Goal: Transaction & Acquisition: Download file/media

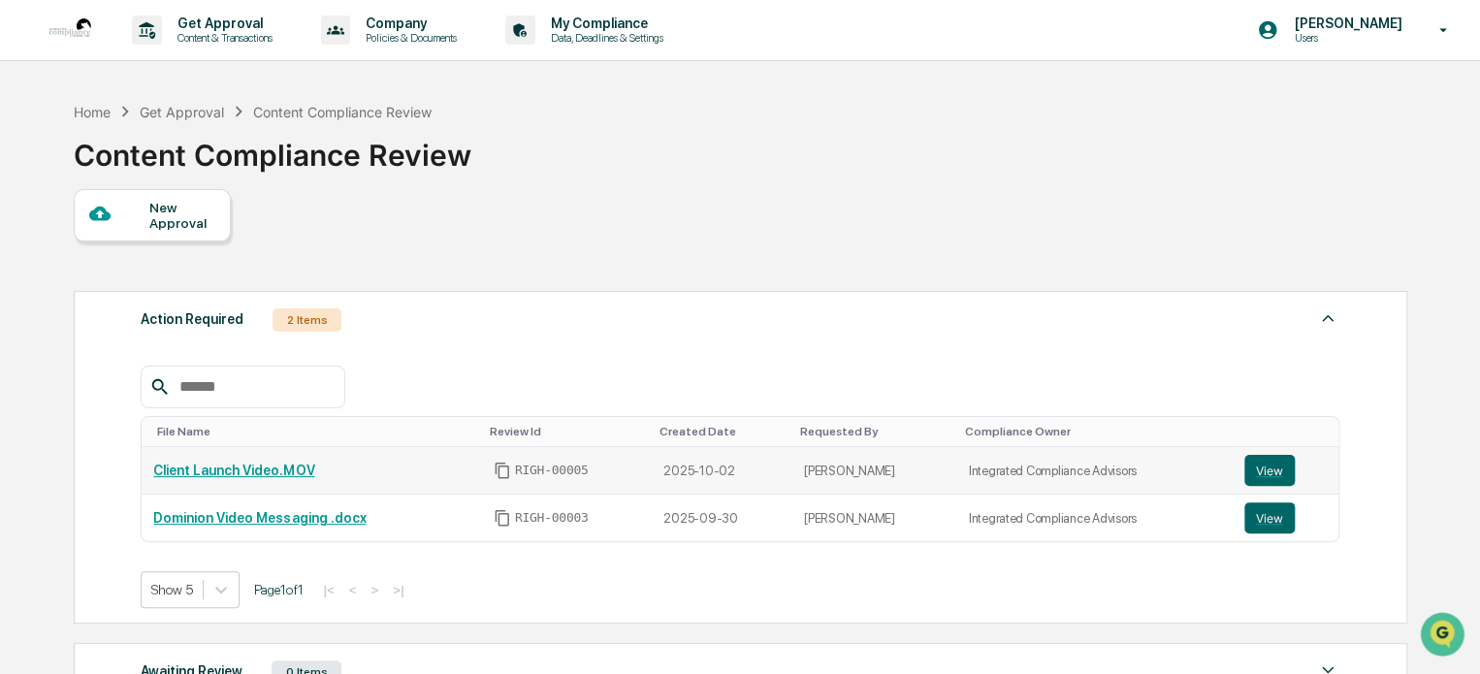
click at [244, 469] on link "Client Launch Video.MOV" at bounding box center [233, 471] width 161 height 16
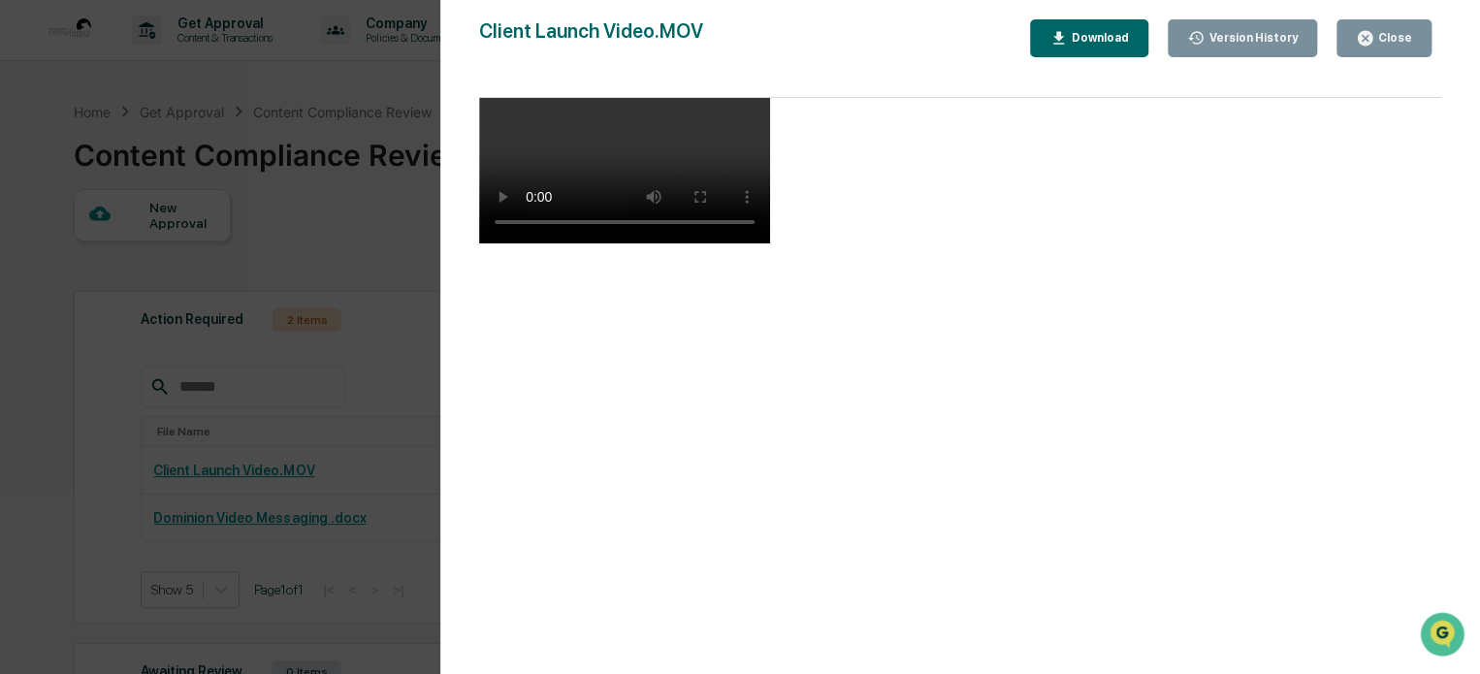
click at [1397, 38] on div "Close" at bounding box center [1393, 38] width 38 height 14
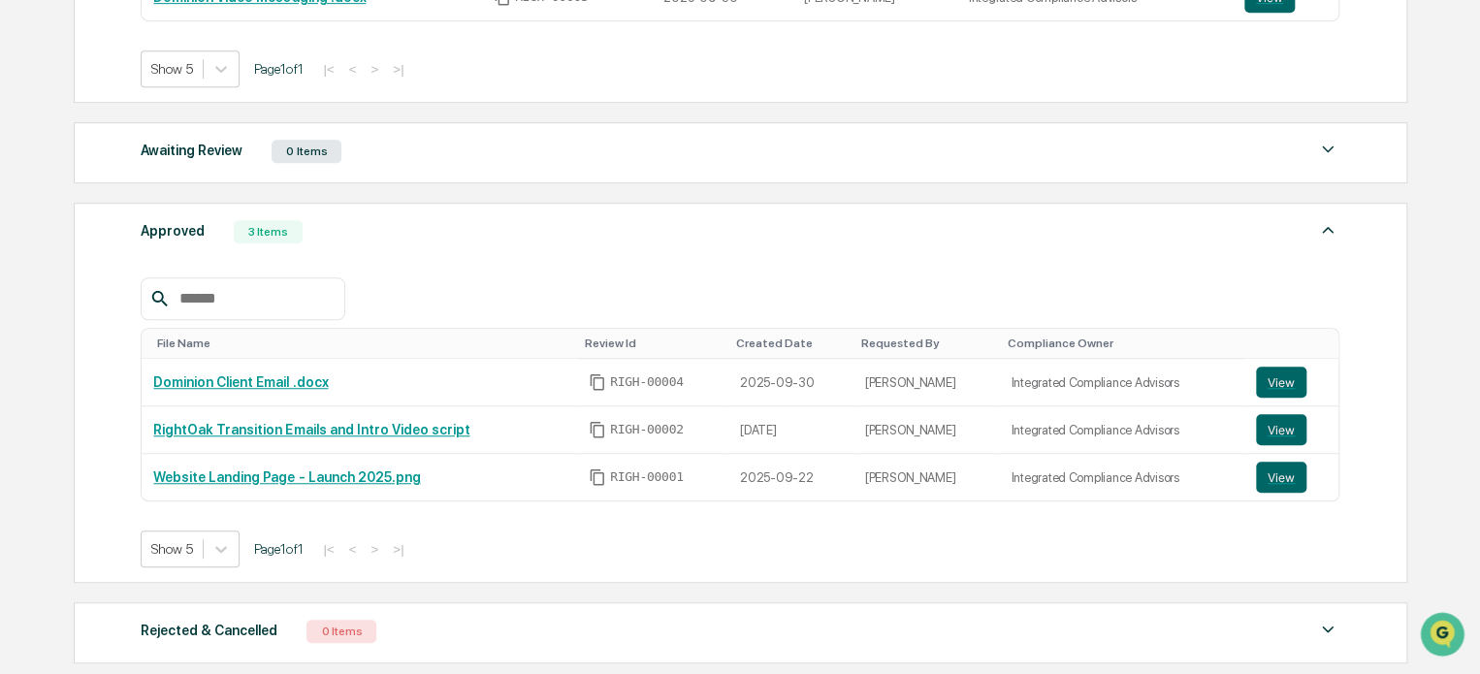
scroll to position [582, 0]
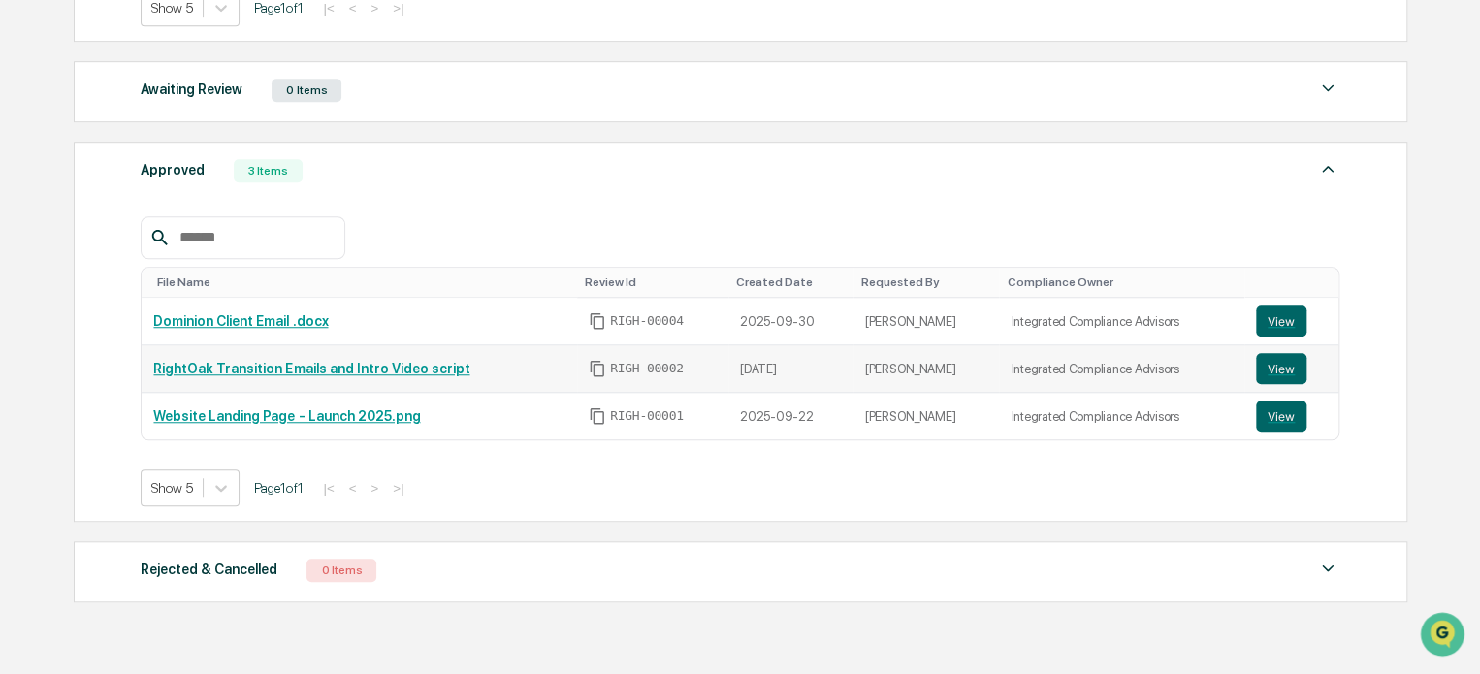
click at [365, 379] on td "RightOak Transition Emails and Intro Video script" at bounding box center [359, 369] width 435 height 48
click at [366, 369] on link "RightOak Transition Emails and Intro Video script" at bounding box center [311, 369] width 316 height 16
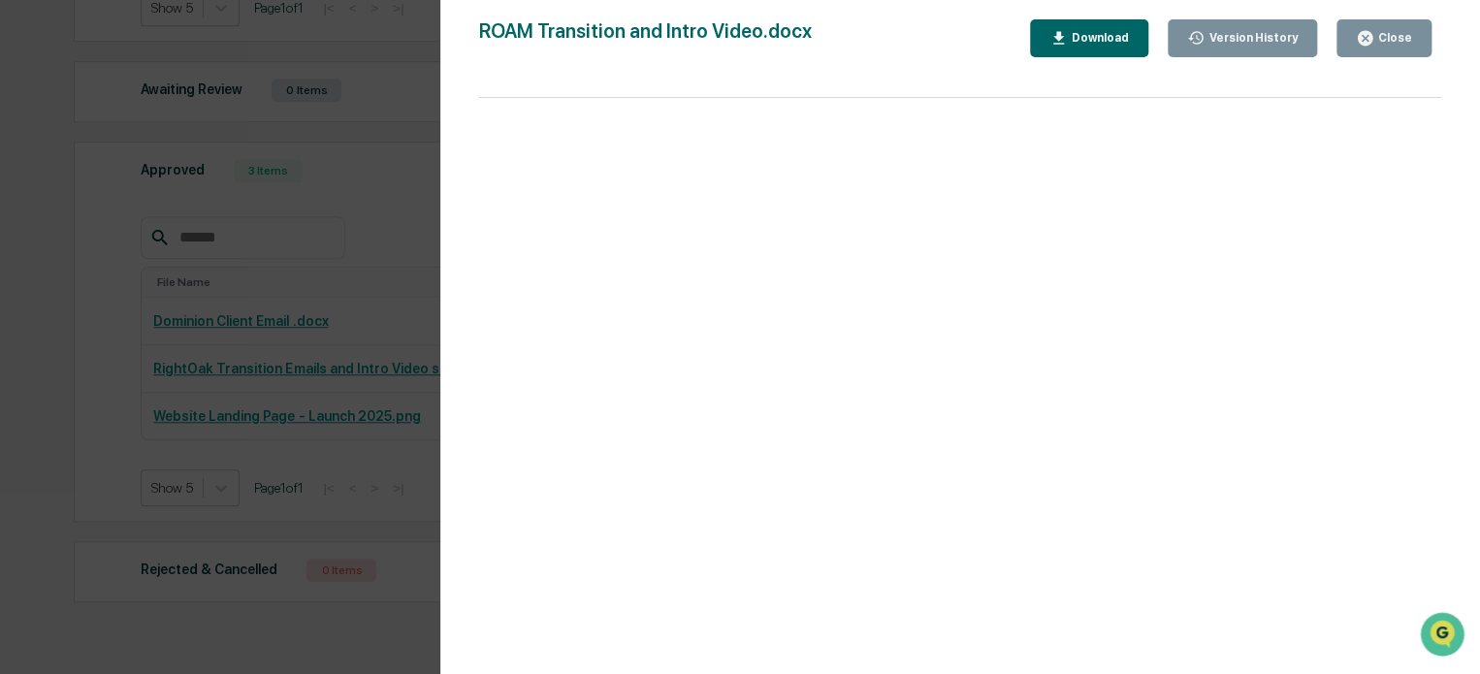
click at [1373, 30] on icon "button" at bounding box center [1365, 38] width 18 height 18
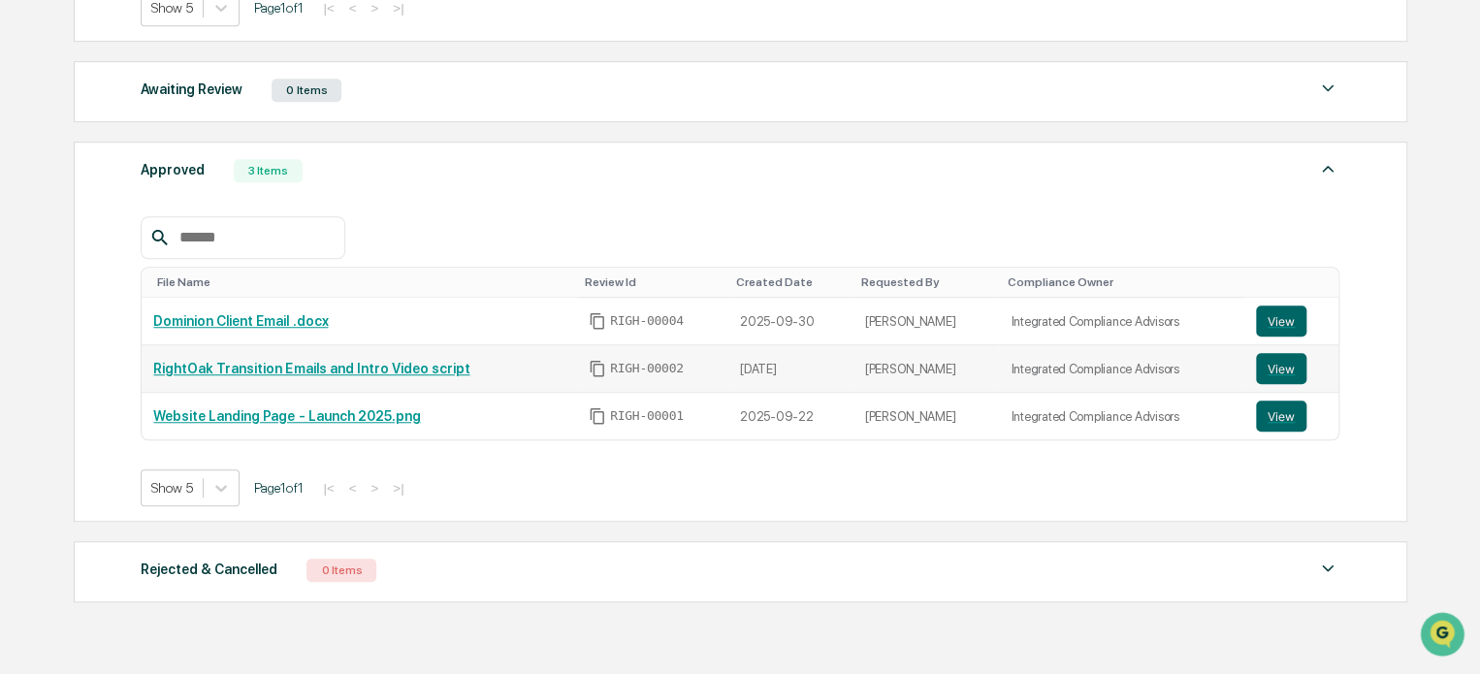
click at [217, 367] on link "RightOak Transition Emails and Intro Video script" at bounding box center [311, 369] width 316 height 16
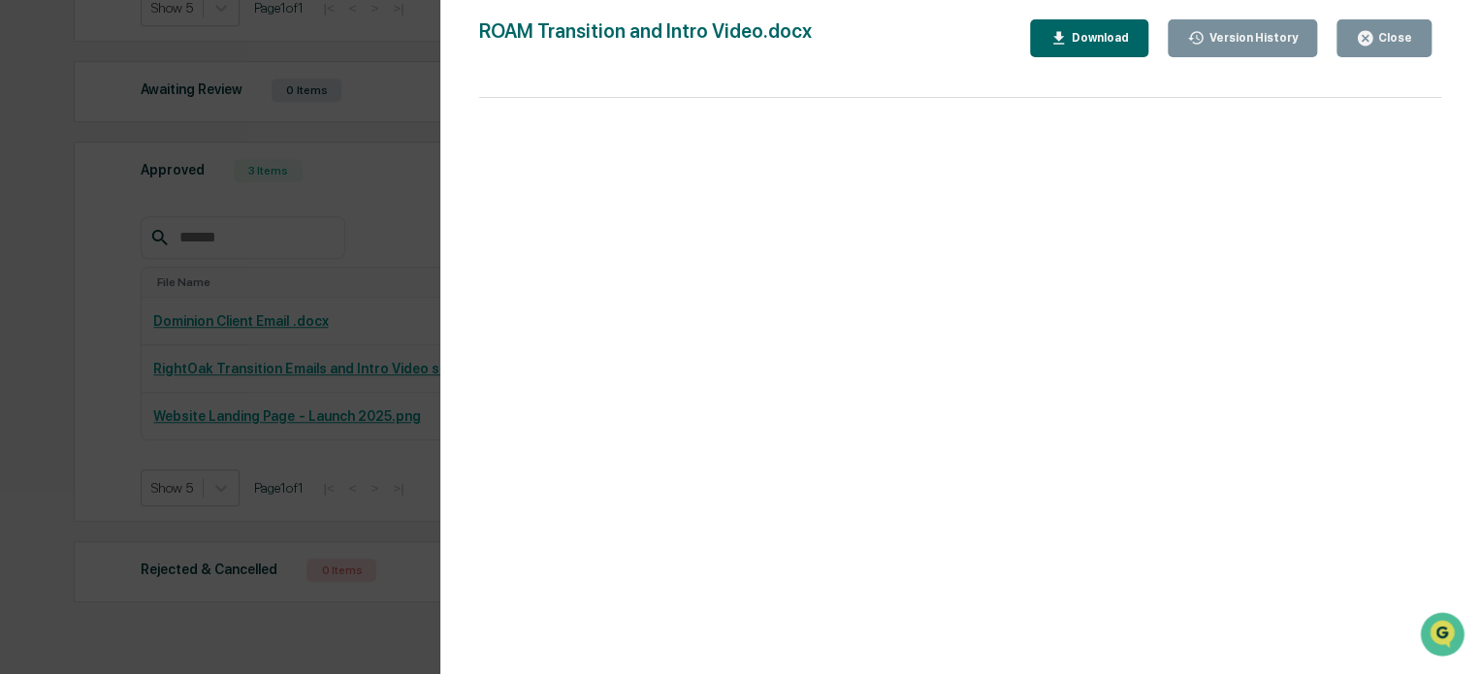
click at [1362, 35] on icon "button" at bounding box center [1365, 38] width 15 height 15
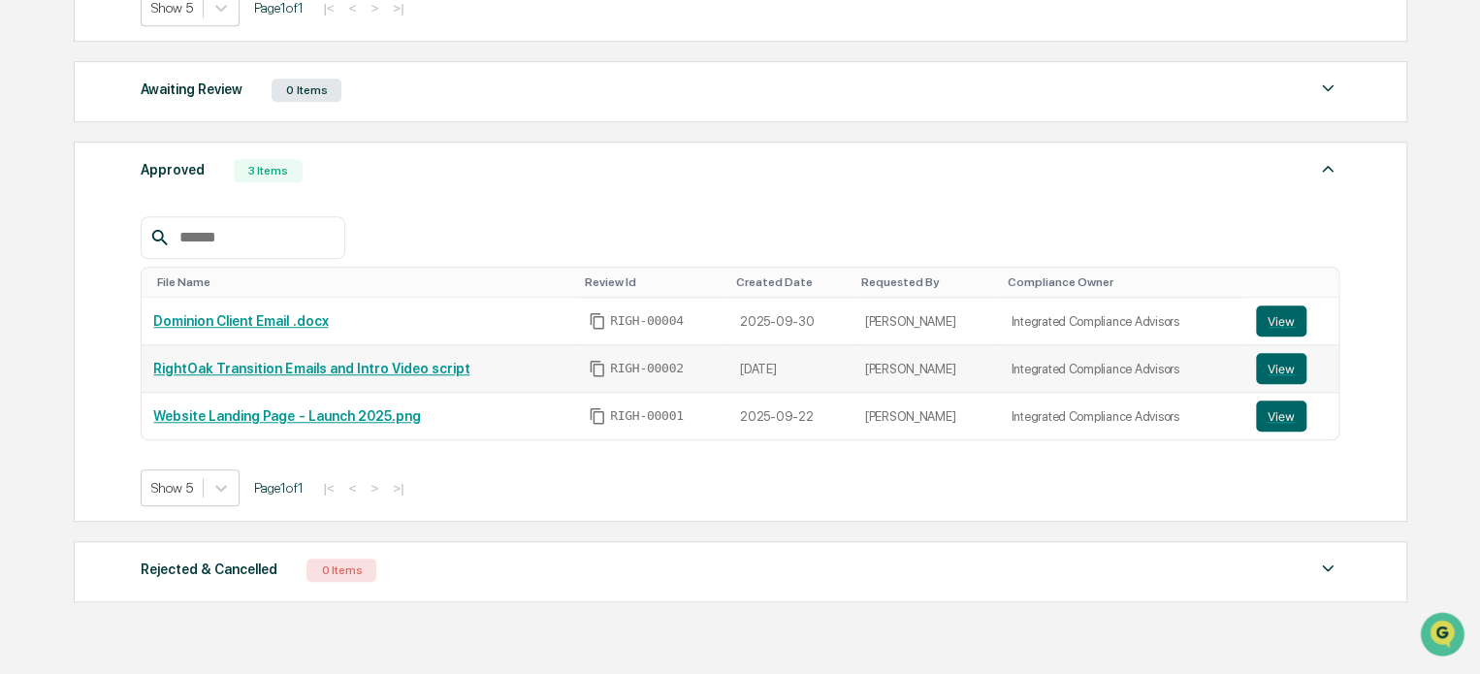
click at [304, 363] on link "RightOak Transition Emails and Intro Video script" at bounding box center [311, 369] width 316 height 16
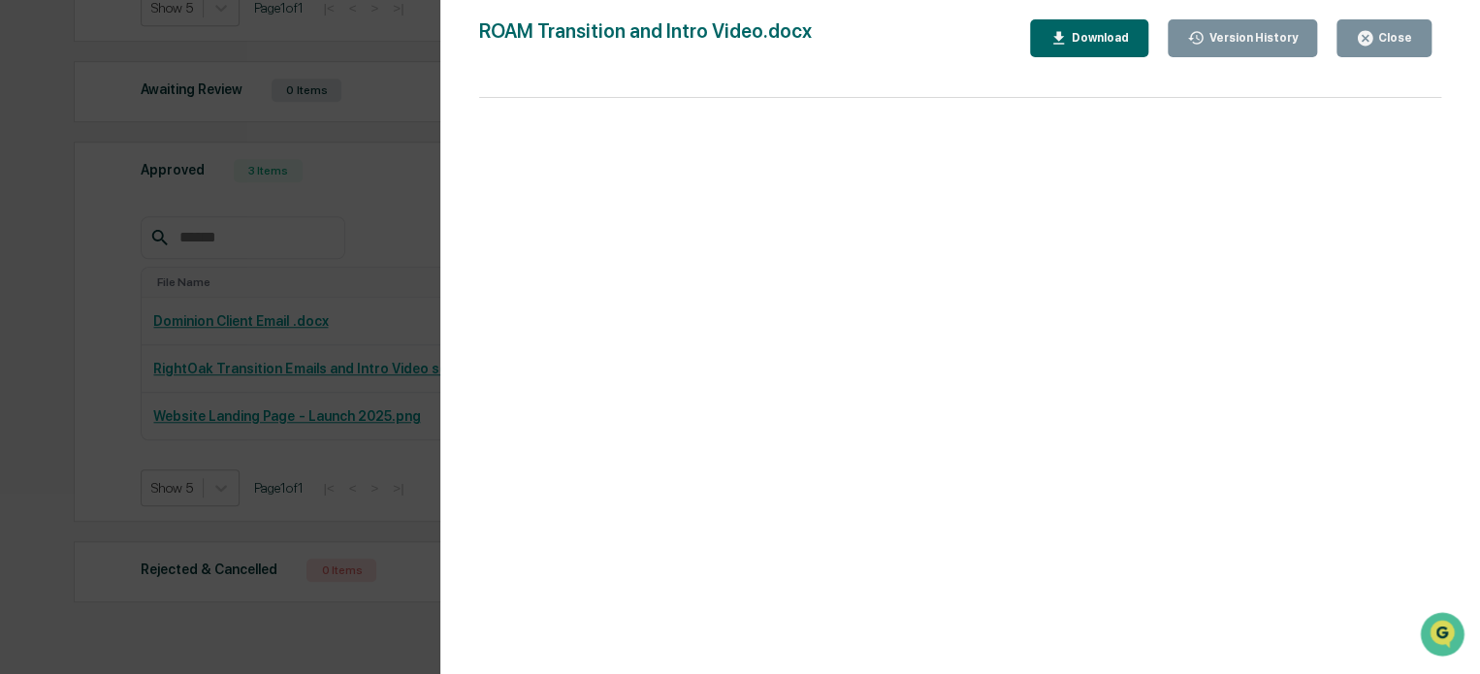
click at [1381, 44] on div "Close" at bounding box center [1393, 38] width 38 height 14
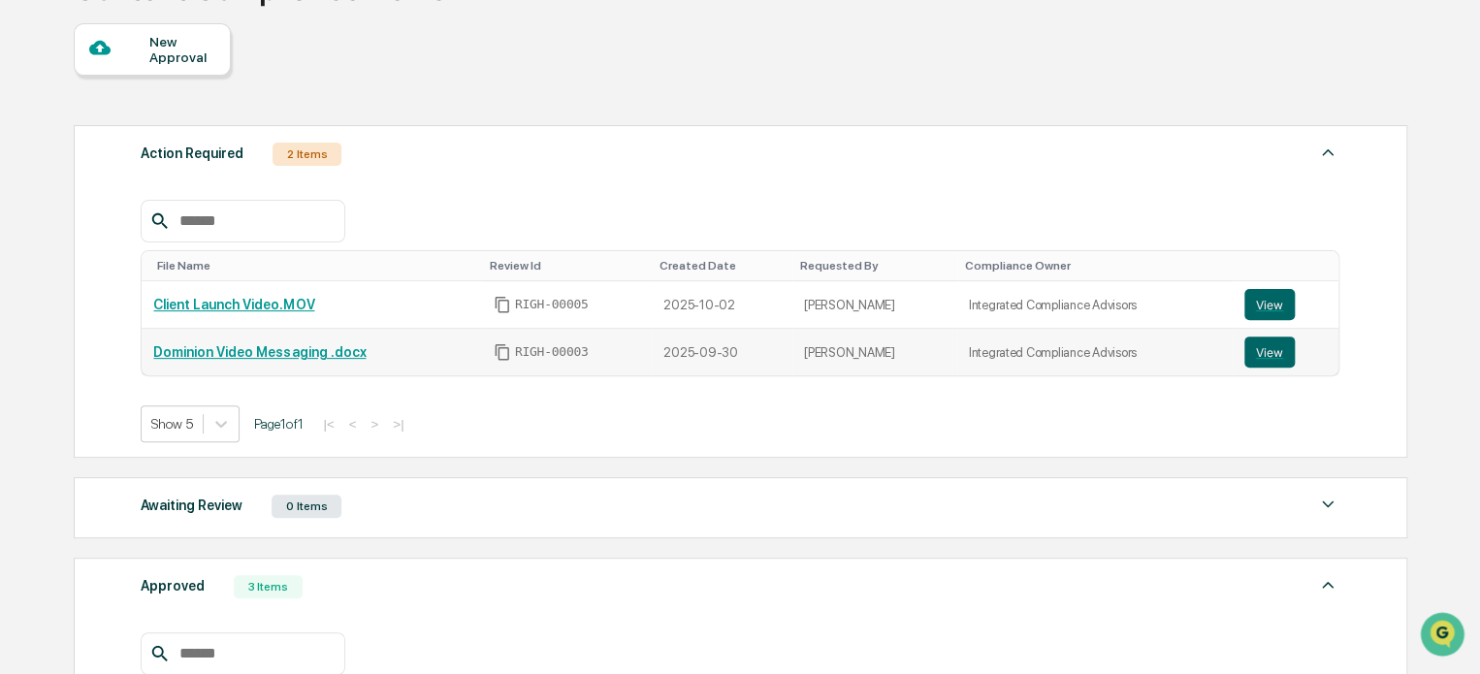
scroll to position [194, 0]
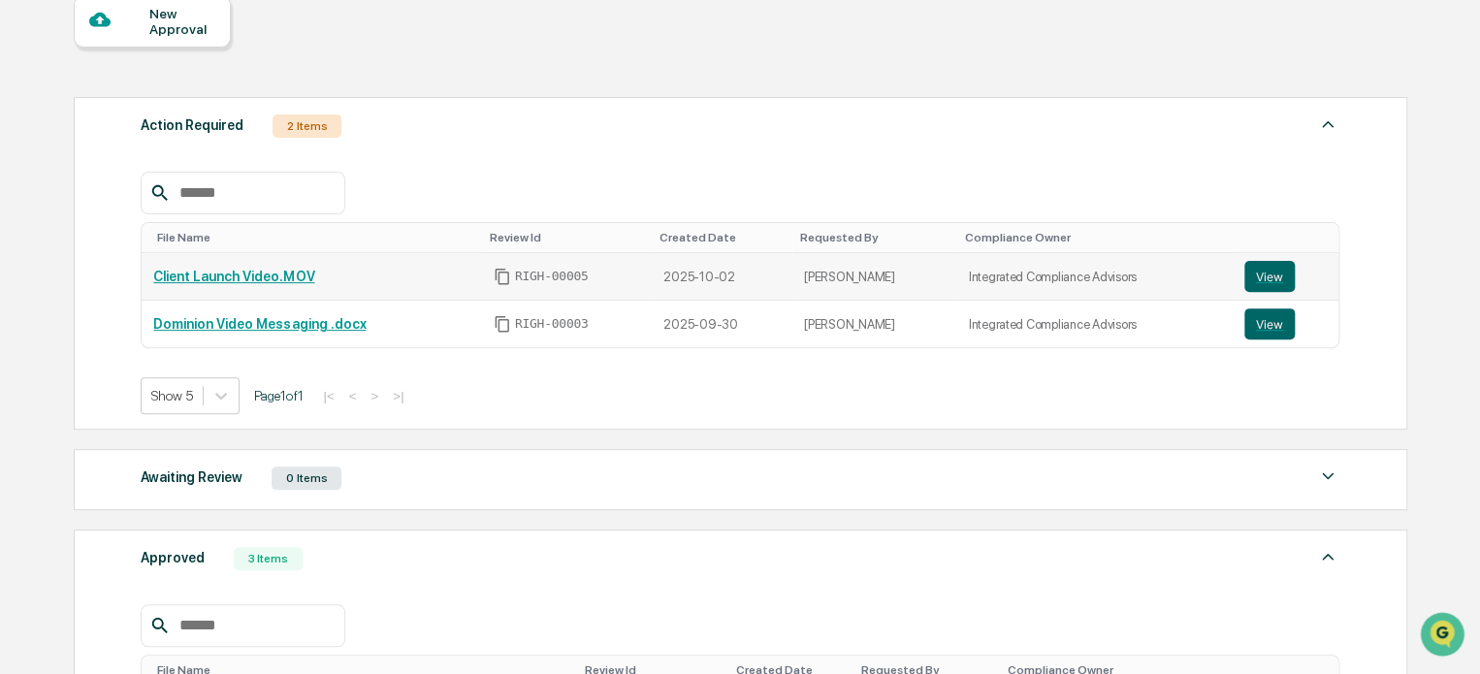
click at [247, 273] on link "Client Launch Video.MOV" at bounding box center [233, 277] width 161 height 16
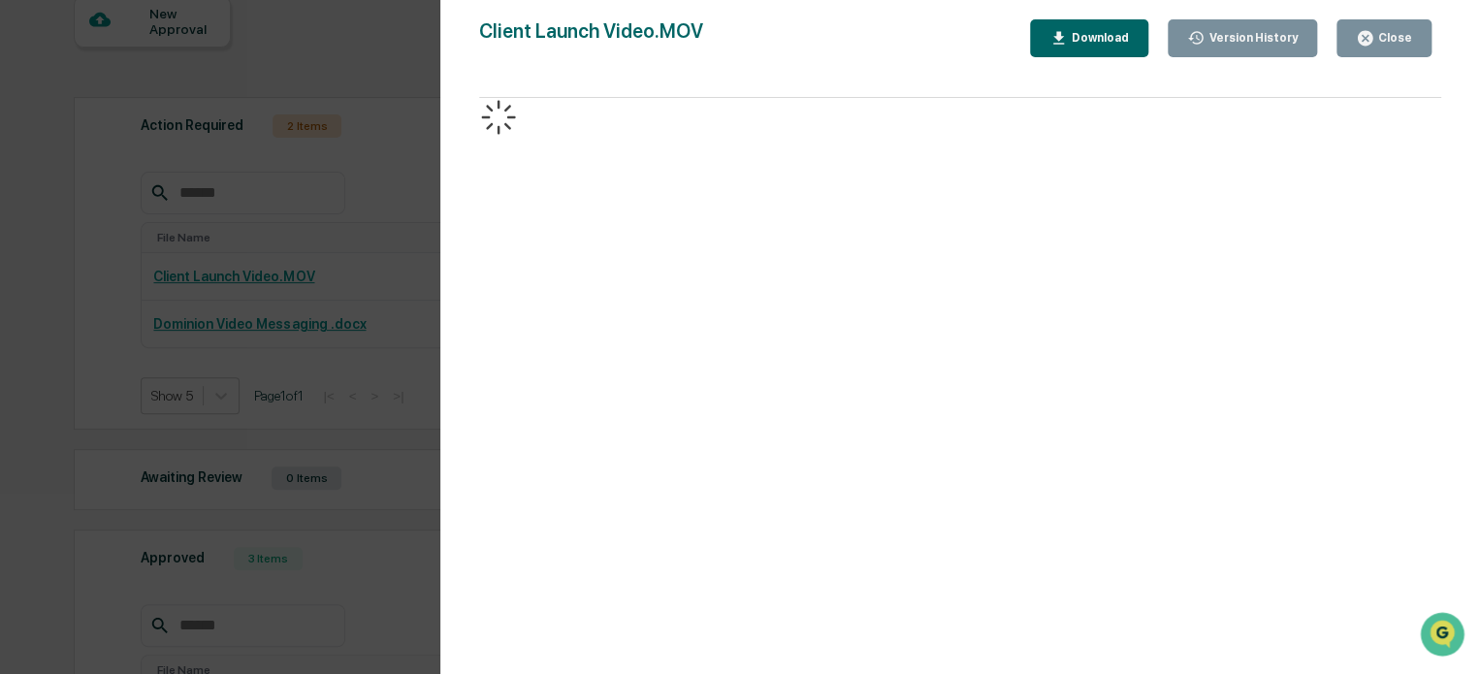
click at [1377, 39] on div "Close" at bounding box center [1393, 38] width 38 height 14
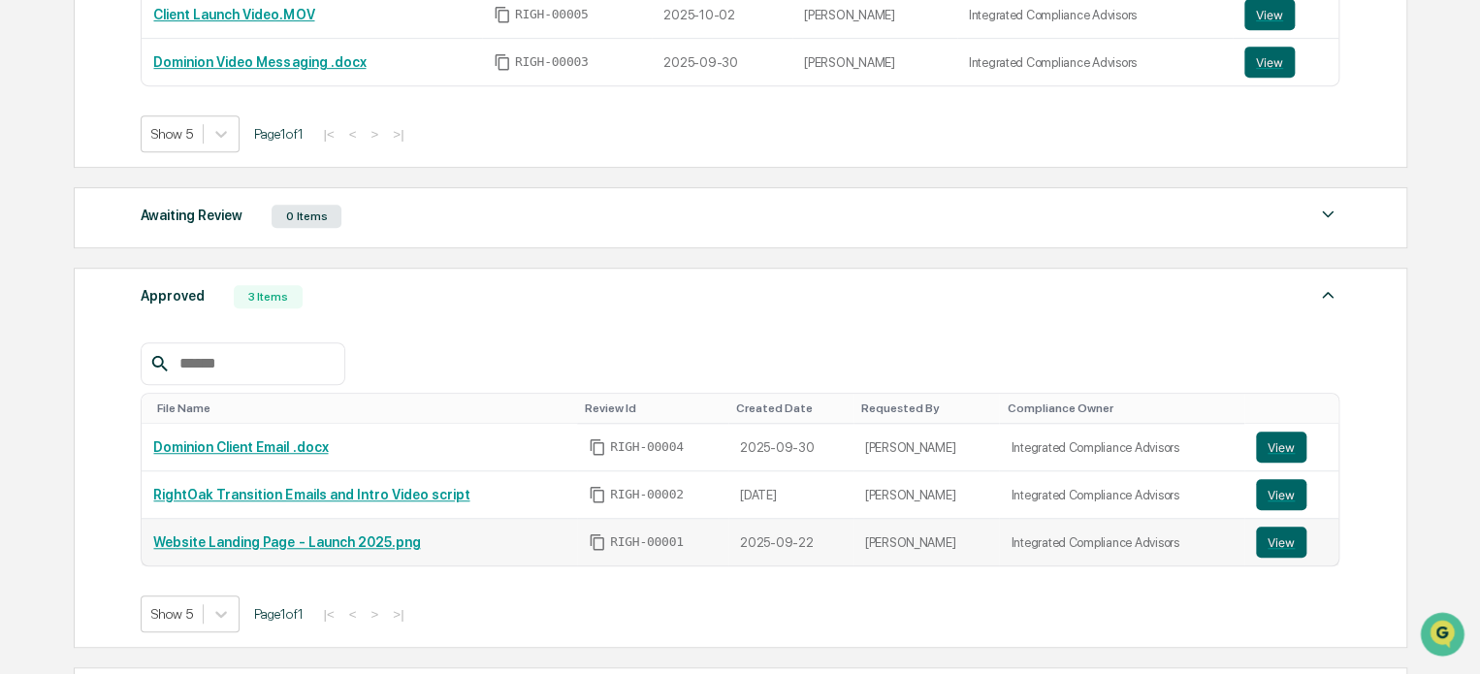
scroll to position [582, 0]
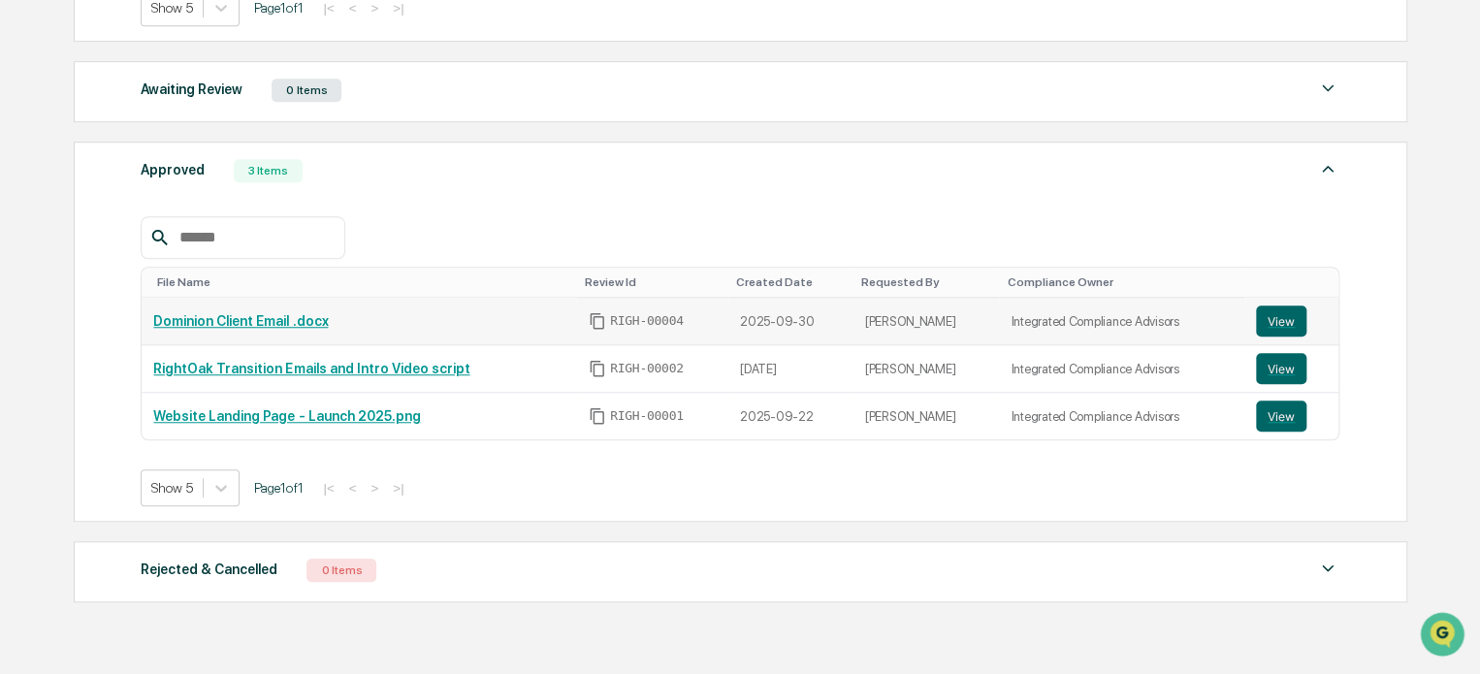
click at [249, 310] on td "Dominion Client Email .docx" at bounding box center [359, 322] width 435 height 48
click at [242, 320] on link "Dominion Client Email .docx" at bounding box center [240, 321] width 175 height 16
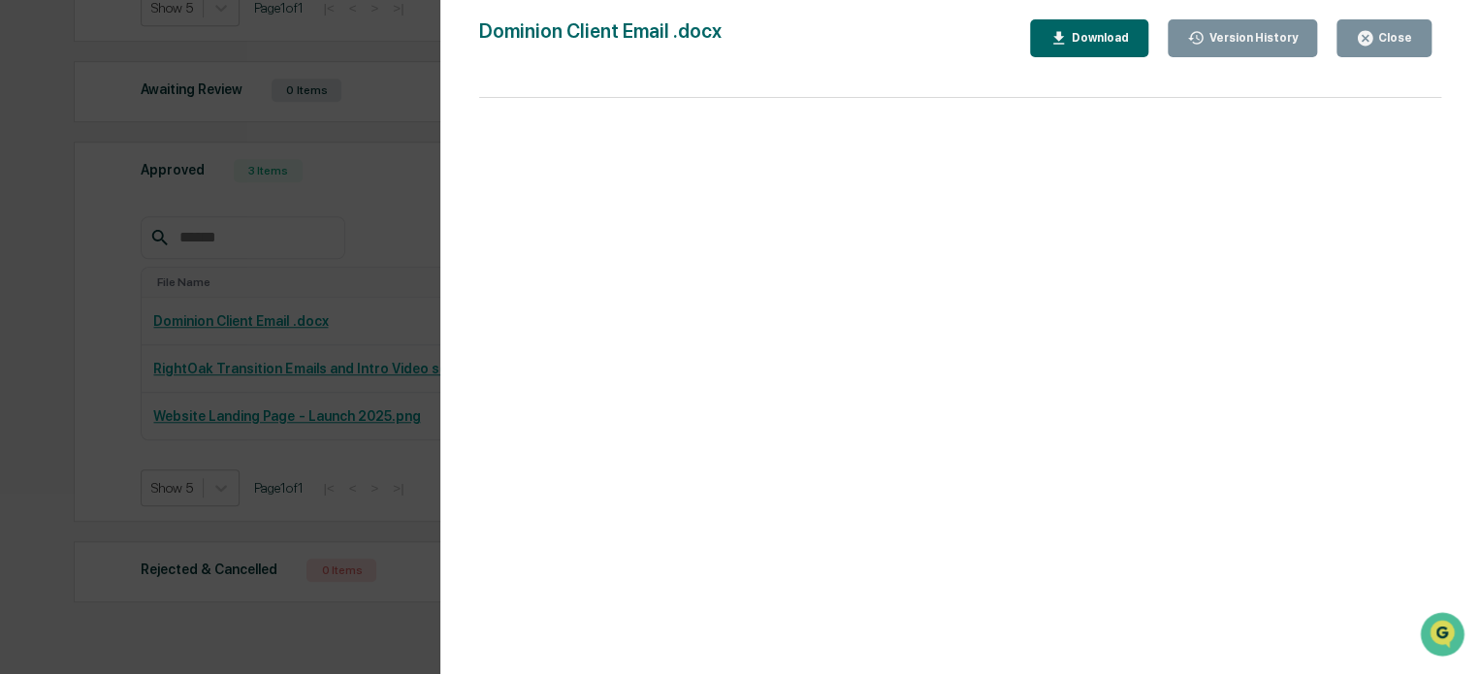
click at [1386, 46] on div "Close" at bounding box center [1384, 38] width 56 height 18
